Goal: Navigation & Orientation: Find specific page/section

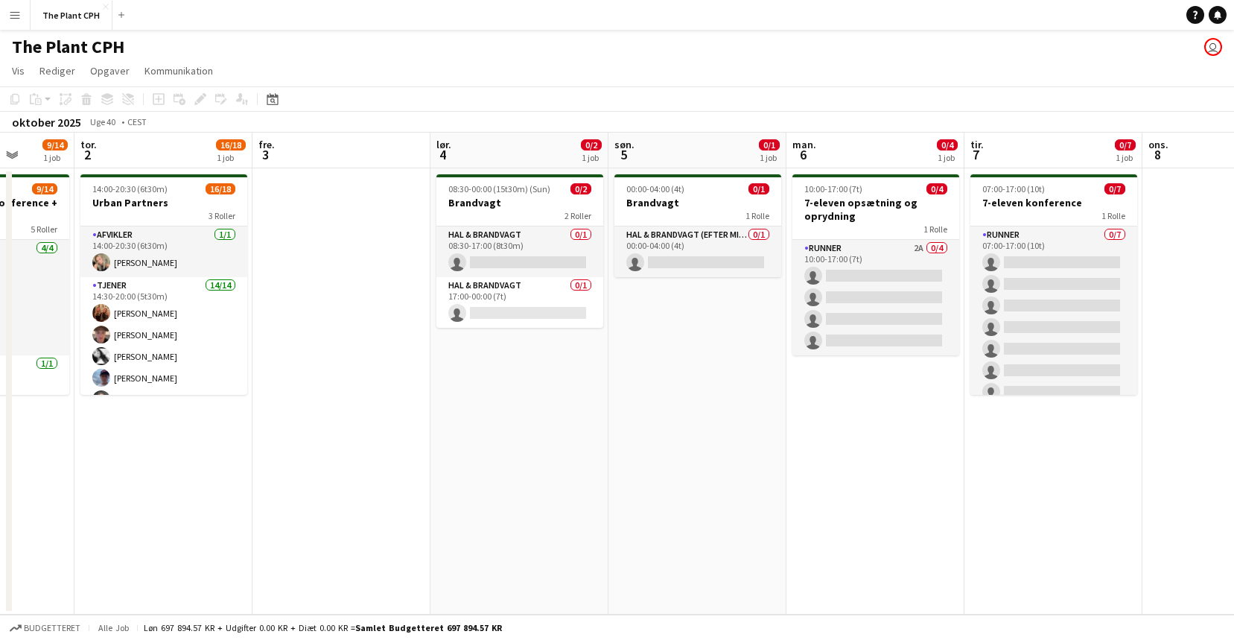
scroll to position [0, 460]
